Goal: Task Accomplishment & Management: Use online tool/utility

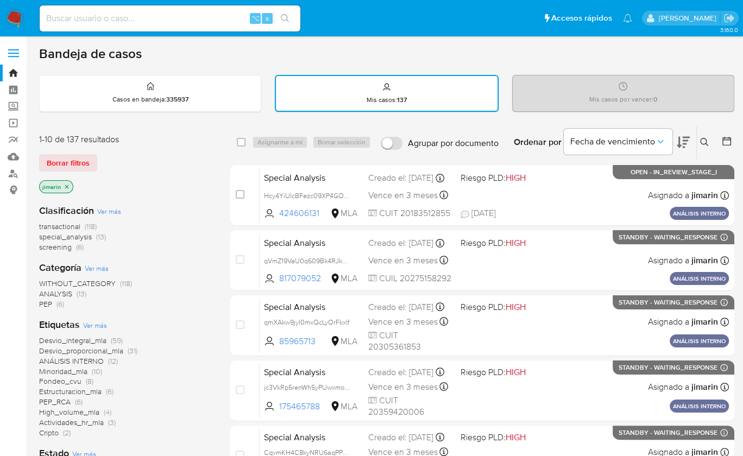
click at [22, 21] on img at bounding box center [14, 18] width 18 height 18
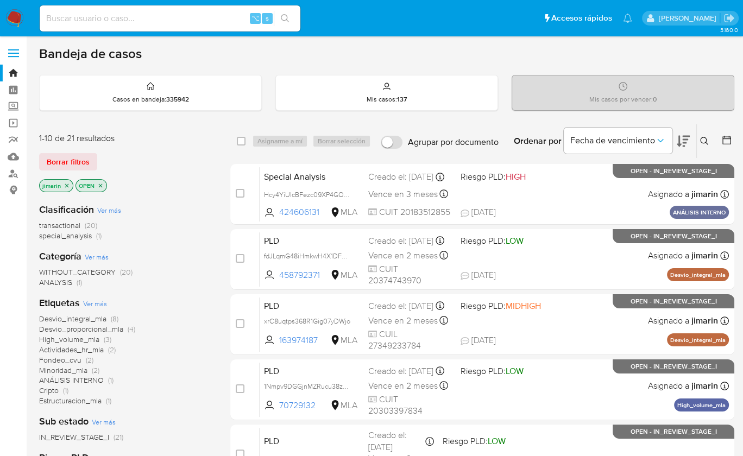
click at [99, 184] on icon "close-filter" at bounding box center [101, 186] width 4 height 4
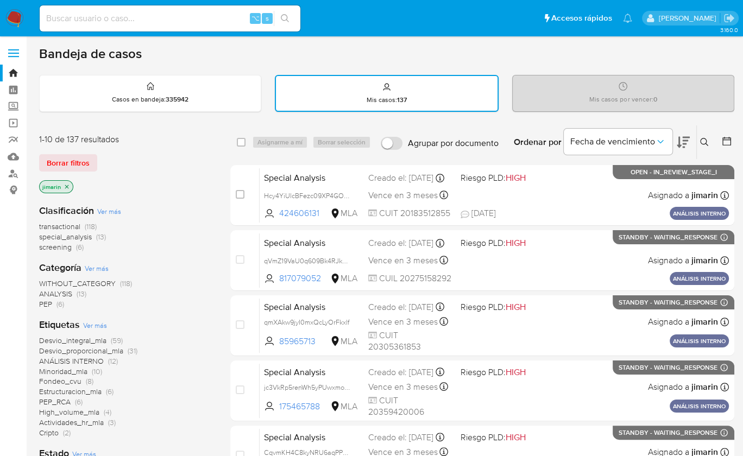
click at [176, 182] on div "jimarin" at bounding box center [126, 187] width 174 height 15
click at [296, 120] on div "Bandeja de casos Casos en bandeja : 335942 Mis casos : 137 Mis casos por vencer…" at bounding box center [386, 449] width 695 height 806
click at [16, 10] on img at bounding box center [14, 18] width 18 height 18
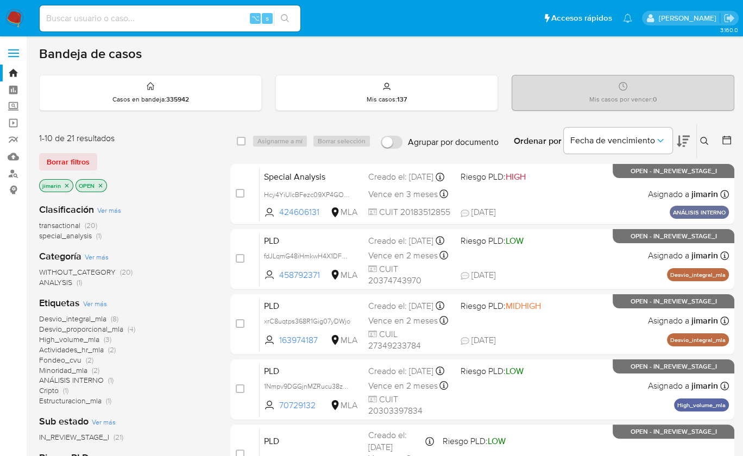
click at [100, 186] on icon "close-filter" at bounding box center [100, 185] width 7 height 7
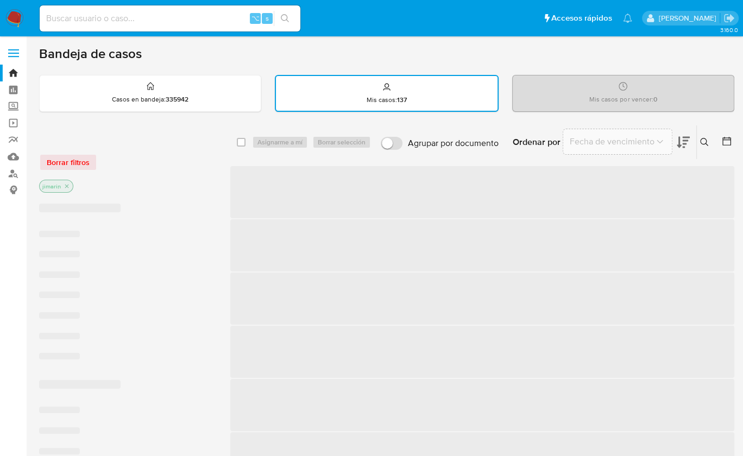
click at [168, 186] on div "jimarin" at bounding box center [126, 187] width 174 height 15
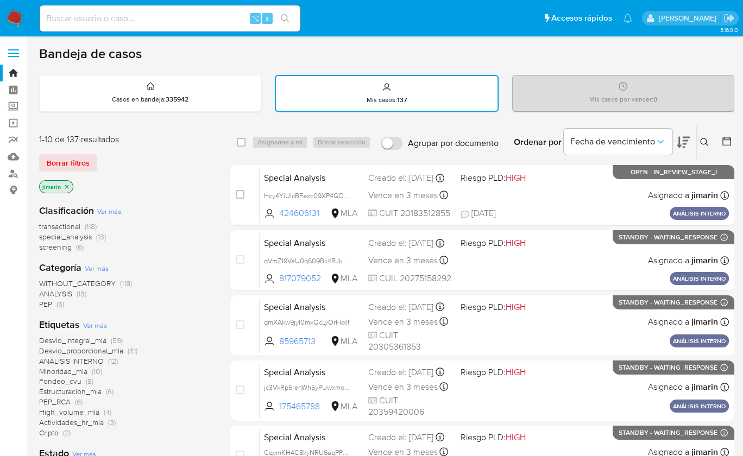
click at [181, 165] on div "Borrar filtros" at bounding box center [126, 162] width 174 height 17
